Goal: Information Seeking & Learning: Stay updated

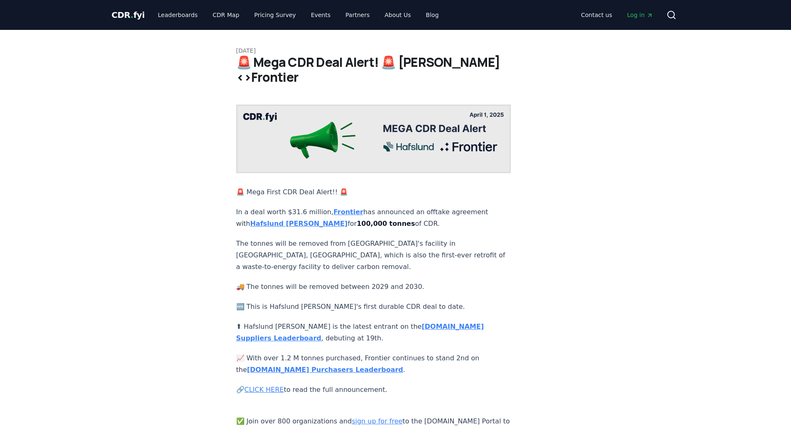
click at [285, 238] on p "The tonnes will be removed from Hafslund Celsio's facility in Oslo, Norway, whi…" at bounding box center [373, 255] width 275 height 35
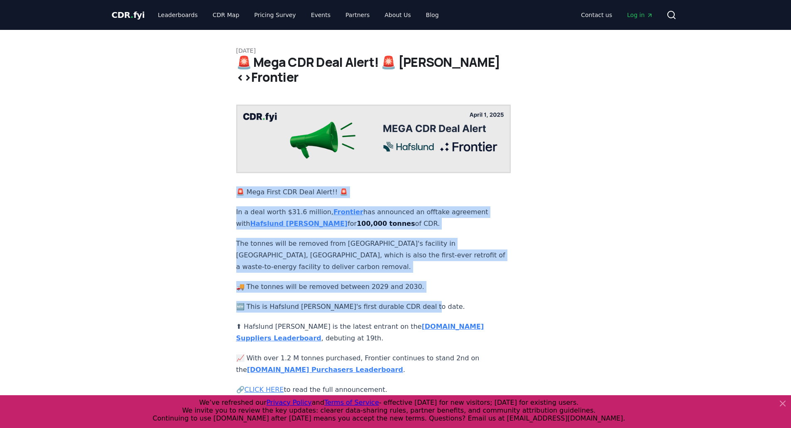
drag, startPoint x: 240, startPoint y: 170, endPoint x: 418, endPoint y: 282, distance: 210.7
click at [418, 282] on div "🚨 Mega First CDR Deal Alert!! 🚨 In a deal worth $31.6 million, Frontier has ann…" at bounding box center [373, 272] width 275 height 334
copy div "🚨 Mega First CDR Deal Alert!! 🚨 In a deal worth $31.6 million, Frontier has ann…"
click at [403, 242] on p "The tonnes will be removed from Hafslund Celsio's facility in Oslo, Norway, whi…" at bounding box center [373, 255] width 275 height 35
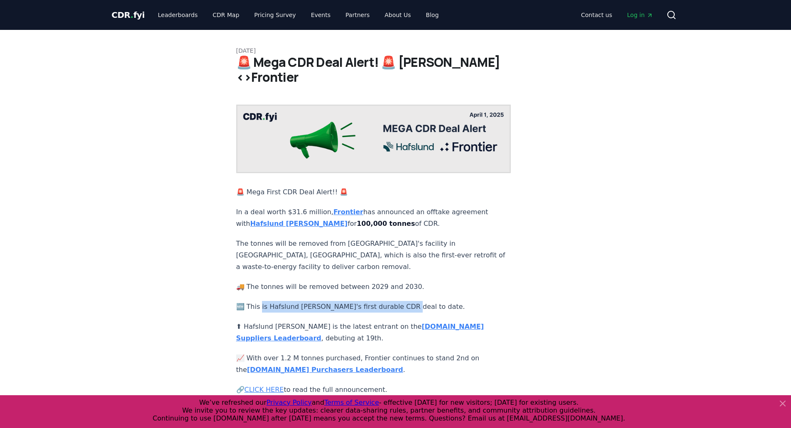
drag, startPoint x: 258, startPoint y: 281, endPoint x: 391, endPoint y: 276, distance: 132.5
click at [390, 276] on div "🚨 Mega First CDR Deal Alert!! 🚨 In a deal worth $31.6 million, Frontier has ann…" at bounding box center [373, 272] width 275 height 334
click at [391, 276] on div "🚨 Mega First CDR Deal Alert!! 🚨 In a deal worth $31.6 million, Frontier has ann…" at bounding box center [373, 272] width 275 height 334
click at [410, 301] on p "🆕 This is Hafslund Celsio's first durable CDR deal to date." at bounding box center [373, 307] width 275 height 12
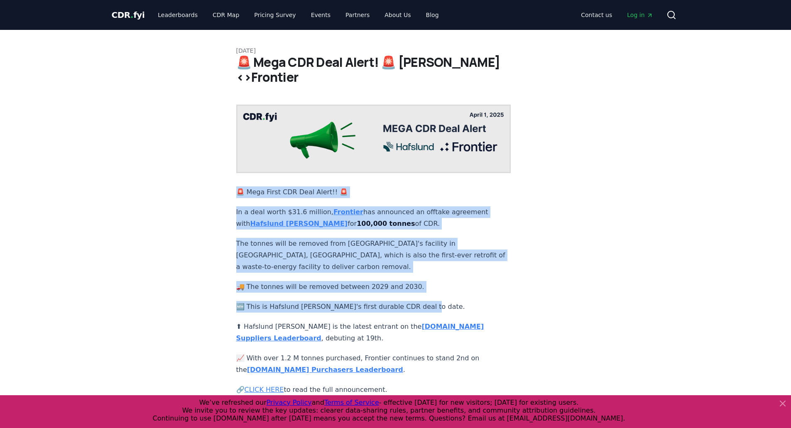
drag, startPoint x: 232, startPoint y: 165, endPoint x: 429, endPoint y: 284, distance: 230.7
click at [429, 284] on div "April 01, 2025 🚨 Mega CDR Deal Alert! 🚨 Hafslund Celsio<>Frontier 🚨 Mega First …" at bounding box center [395, 234] width 581 height 409
click at [473, 301] on p "🆕 This is Hafslund Celsio's first durable CDR deal to date." at bounding box center [373, 307] width 275 height 12
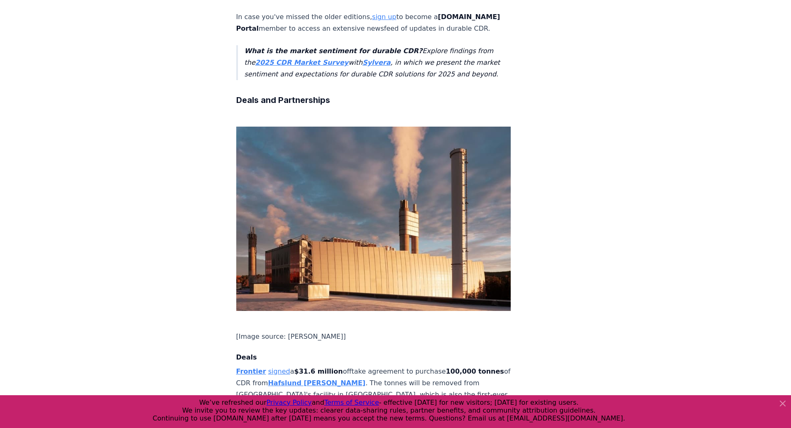
scroll to position [332, 0]
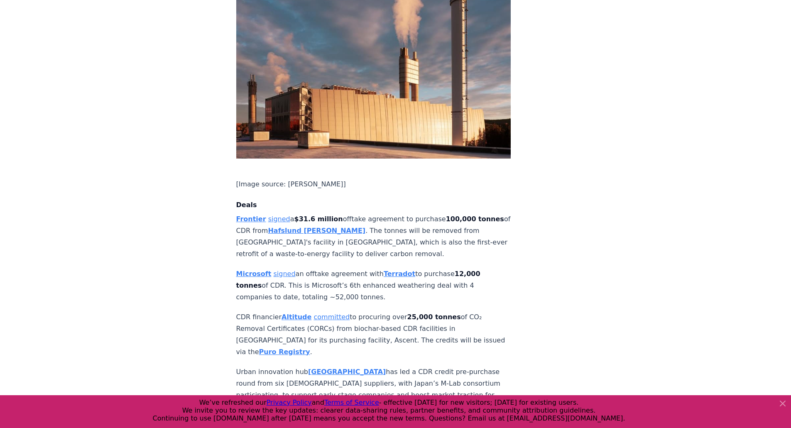
scroll to position [457, 0]
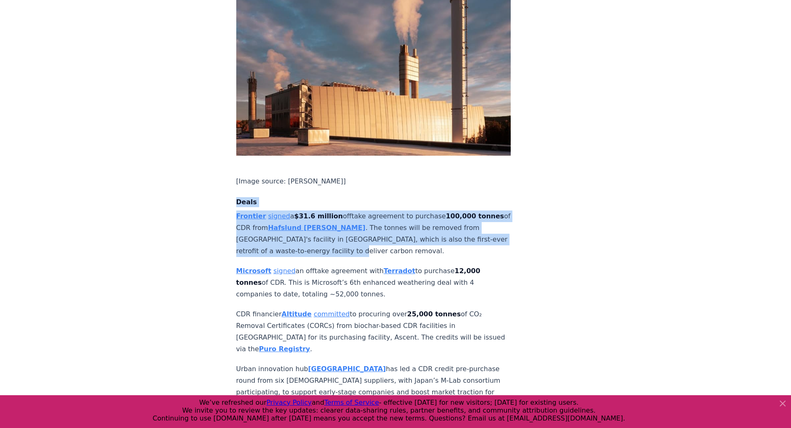
drag, startPoint x: 227, startPoint y: 180, endPoint x: 371, endPoint y: 225, distance: 150.6
copy div "Deals Frontier signed a $31.6 million offtake agreement to purchase 100,000 ton…"
